Goal: Information Seeking & Learning: Find specific fact

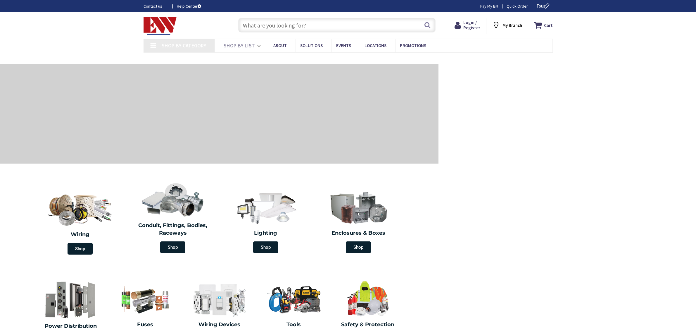
click at [262, 26] on input "text" at bounding box center [336, 25] width 197 height 15
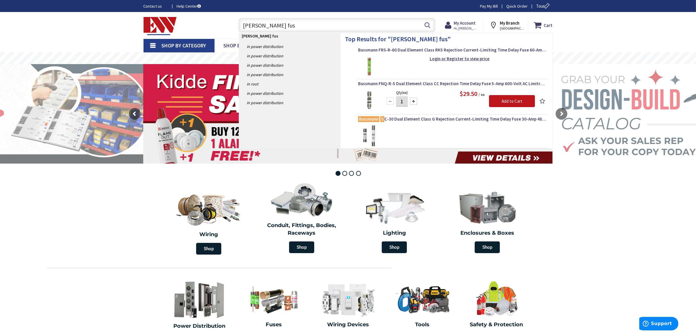
type input "[PERSON_NAME] fuse"
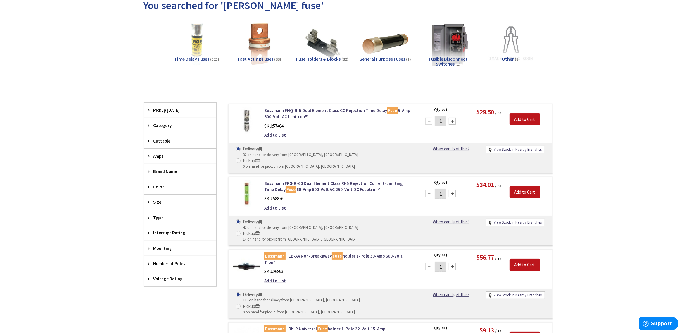
scroll to position [73, 0]
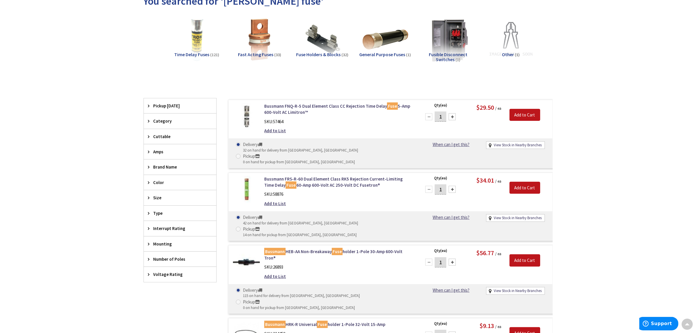
click at [147, 121] on div "Category" at bounding box center [180, 120] width 72 height 15
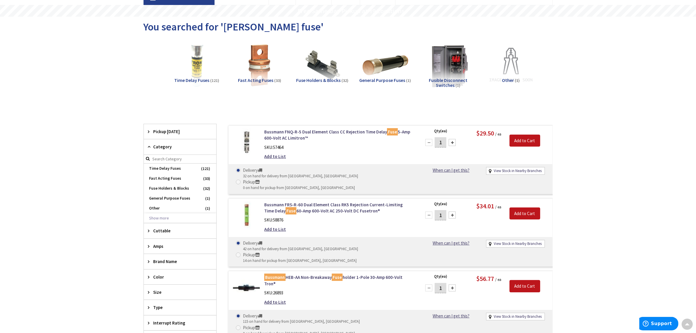
scroll to position [0, 0]
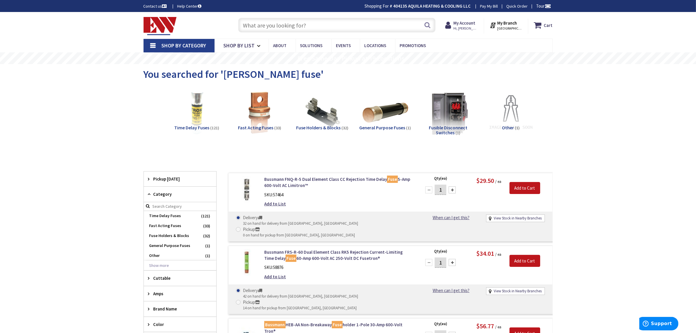
click at [210, 129] on span "(121)" at bounding box center [214, 127] width 9 height 5
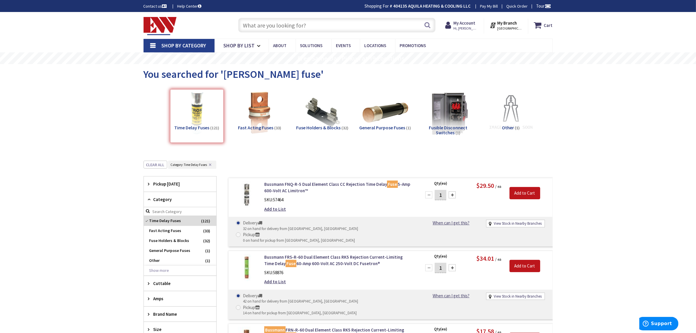
click at [313, 19] on input "text" at bounding box center [336, 25] width 197 height 15
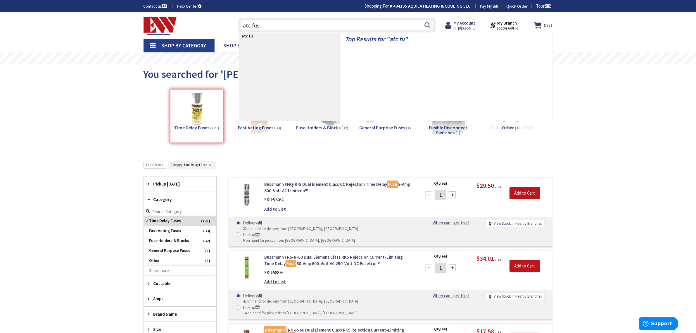
type input "atc fuse"
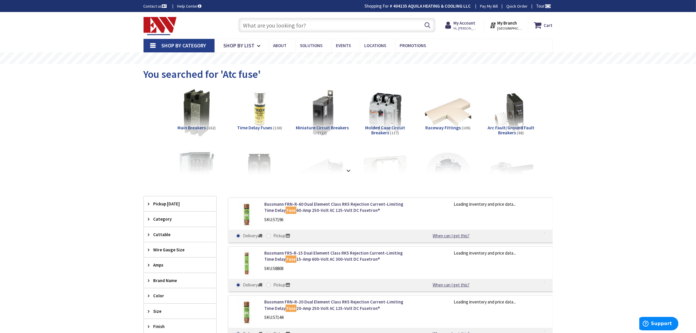
click at [345, 174] on div "View Subcategories Main Breakers (162) Time Delay Fuses (130) Miniature Circuit…" at bounding box center [348, 302] width 409 height 433
click at [348, 174] on div "View Subcategories Main Breakers (162) Time Delay Fuses (130) Miniature Circuit…" at bounding box center [348, 302] width 409 height 433
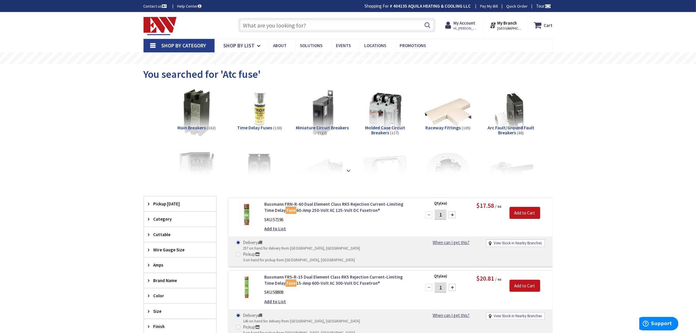
click at [351, 171] on strong at bounding box center [348, 170] width 7 height 6
